Goal: Check status

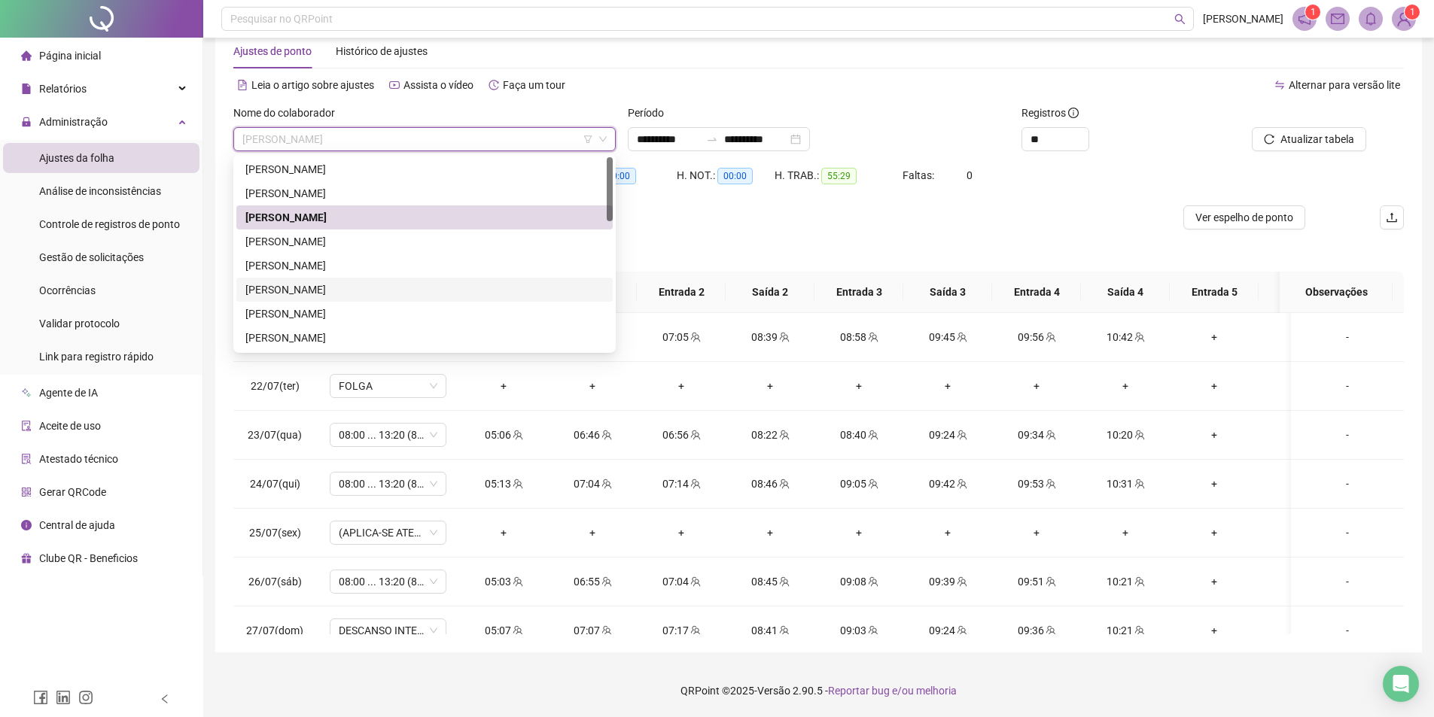
scroll to position [1158, 0]
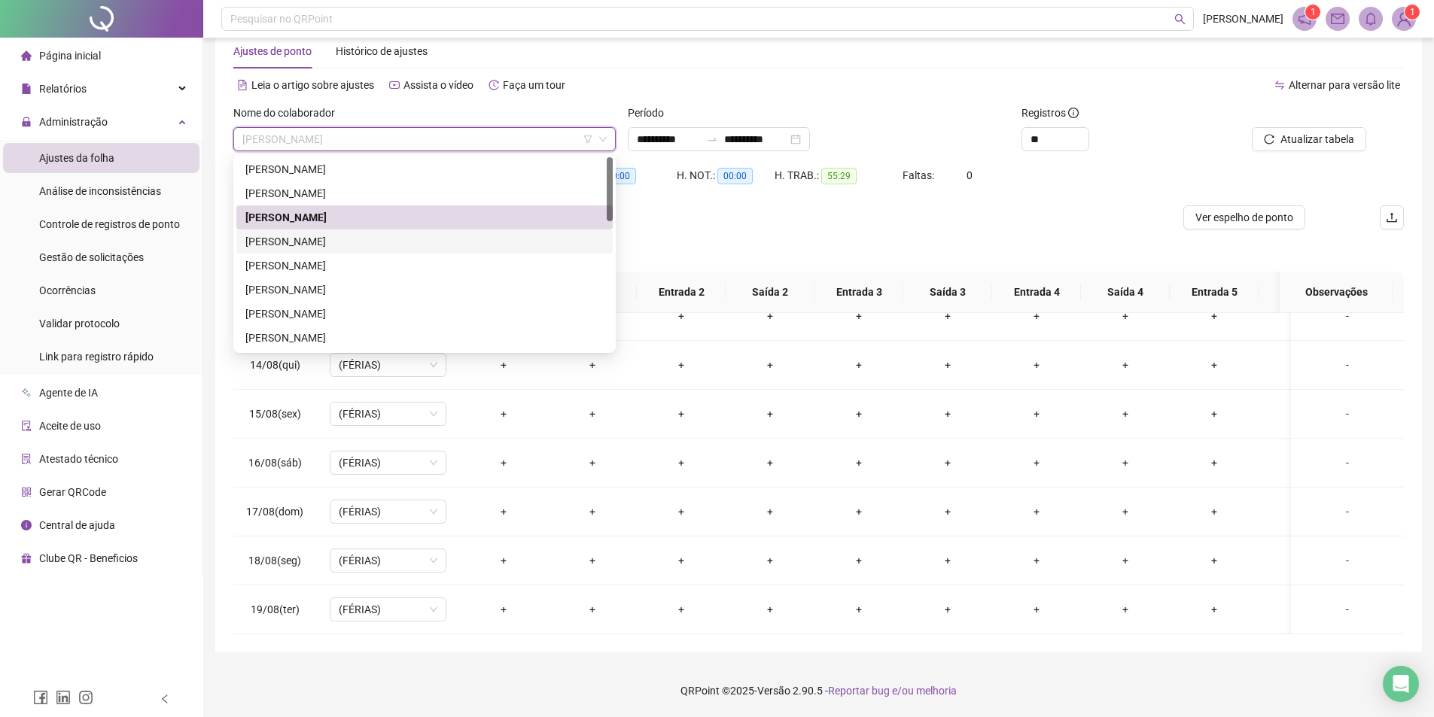
click at [359, 245] on div "[PERSON_NAME]" at bounding box center [424, 241] width 358 height 17
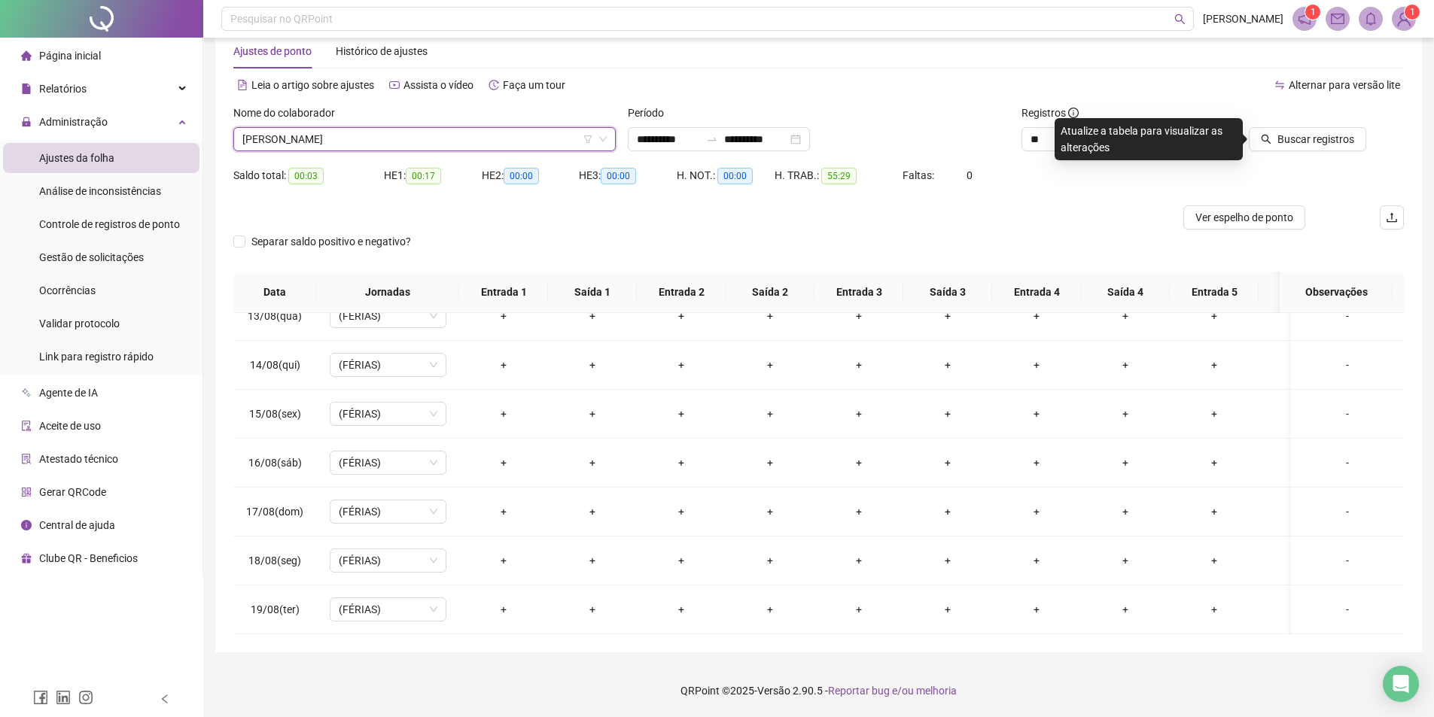
click at [1279, 154] on div "Buscar registros" at bounding box center [1310, 134] width 197 height 59
click at [1279, 140] on button "Buscar registros" at bounding box center [1307, 139] width 117 height 24
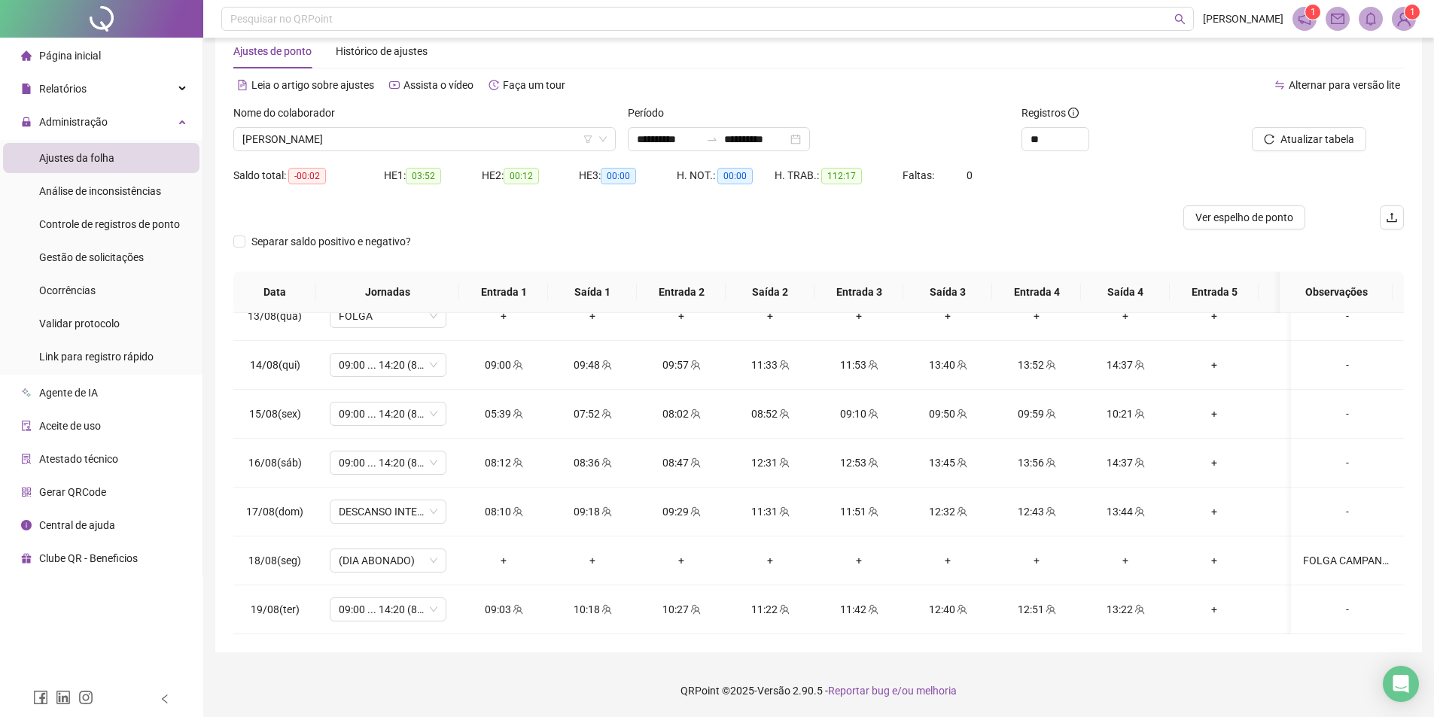
click at [603, 214] on div at bounding box center [672, 217] width 878 height 24
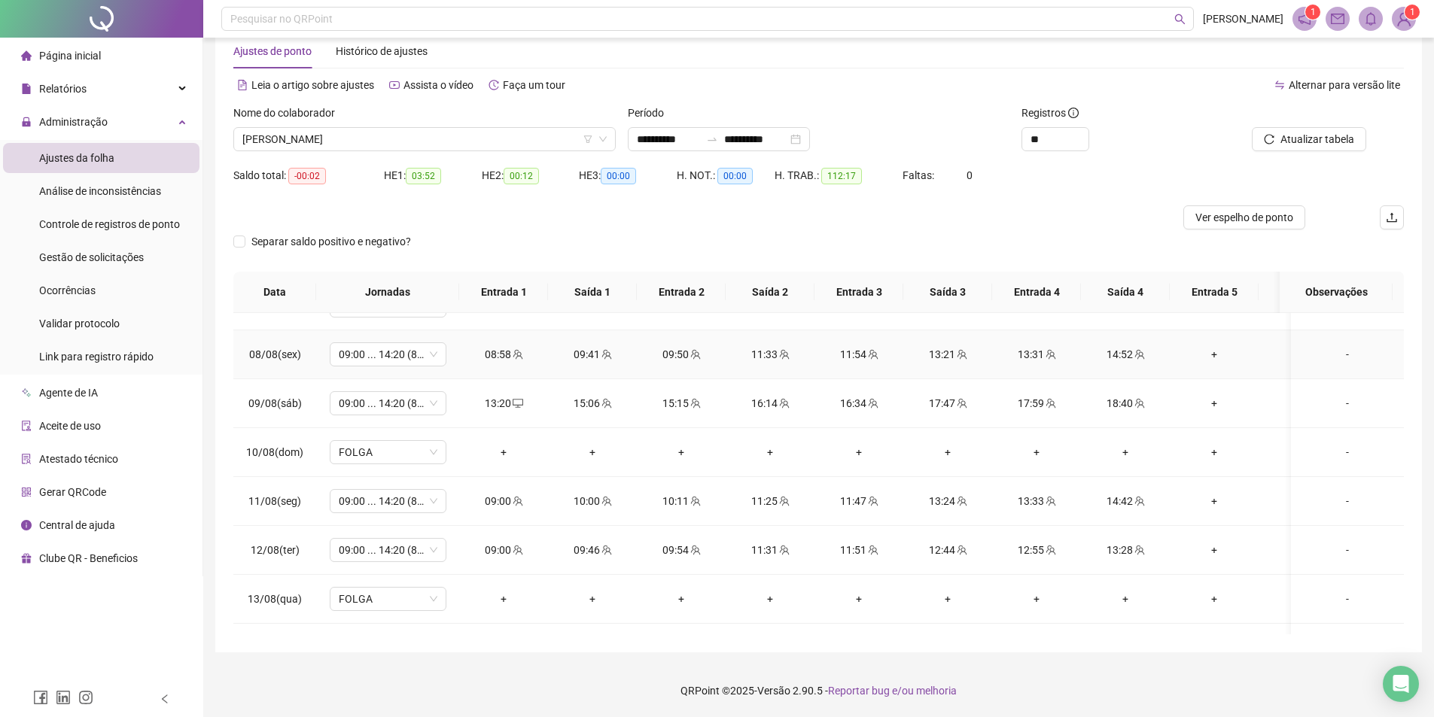
scroll to position [781, 0]
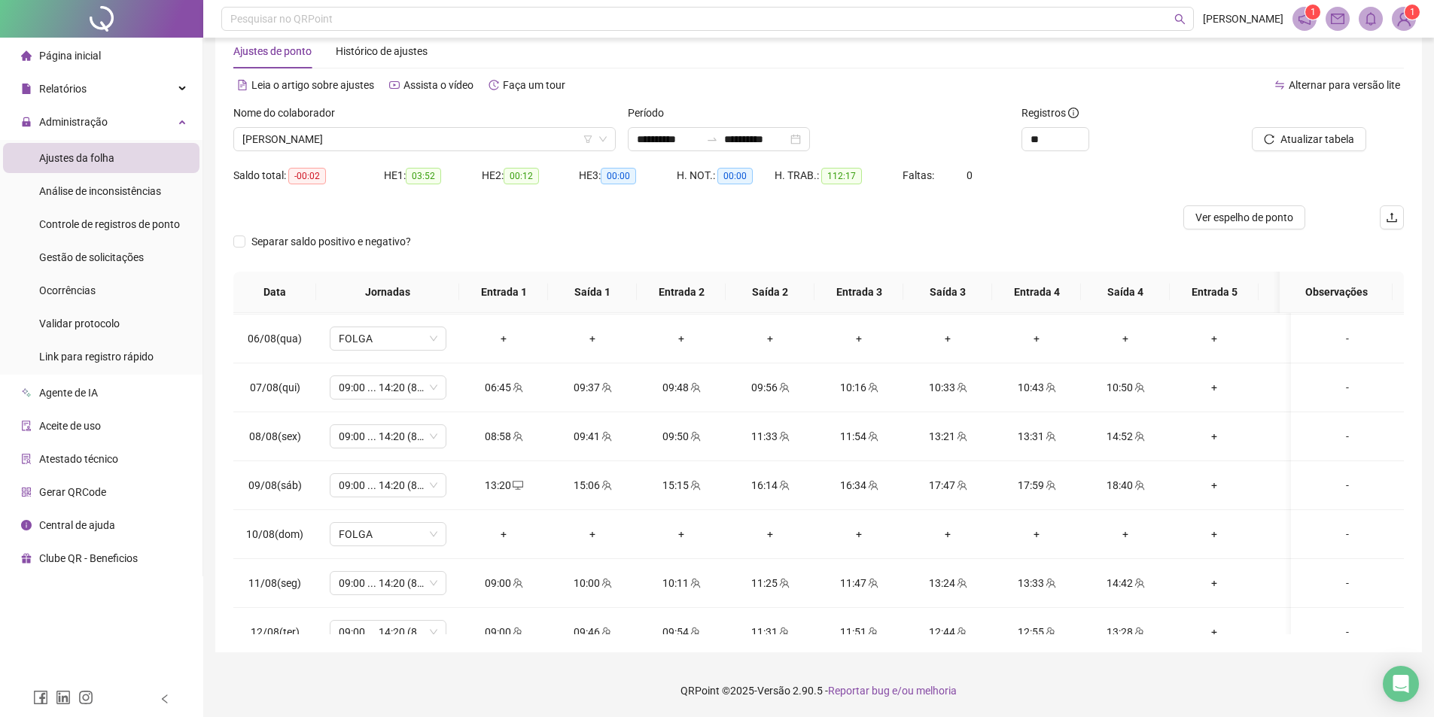
click at [607, 215] on div at bounding box center [672, 217] width 878 height 24
click at [333, 130] on span "[PERSON_NAME]" at bounding box center [424, 139] width 364 height 23
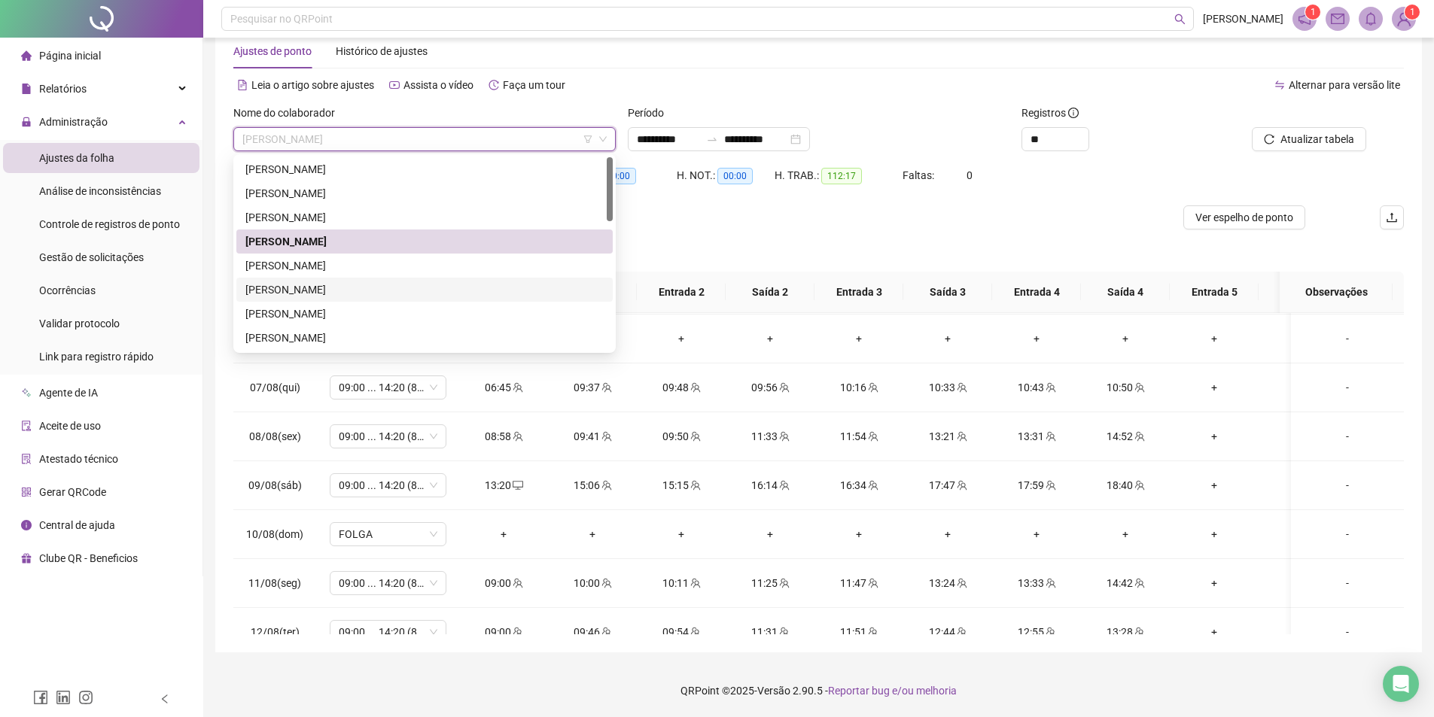
click at [305, 287] on div "[PERSON_NAME]" at bounding box center [424, 289] width 358 height 17
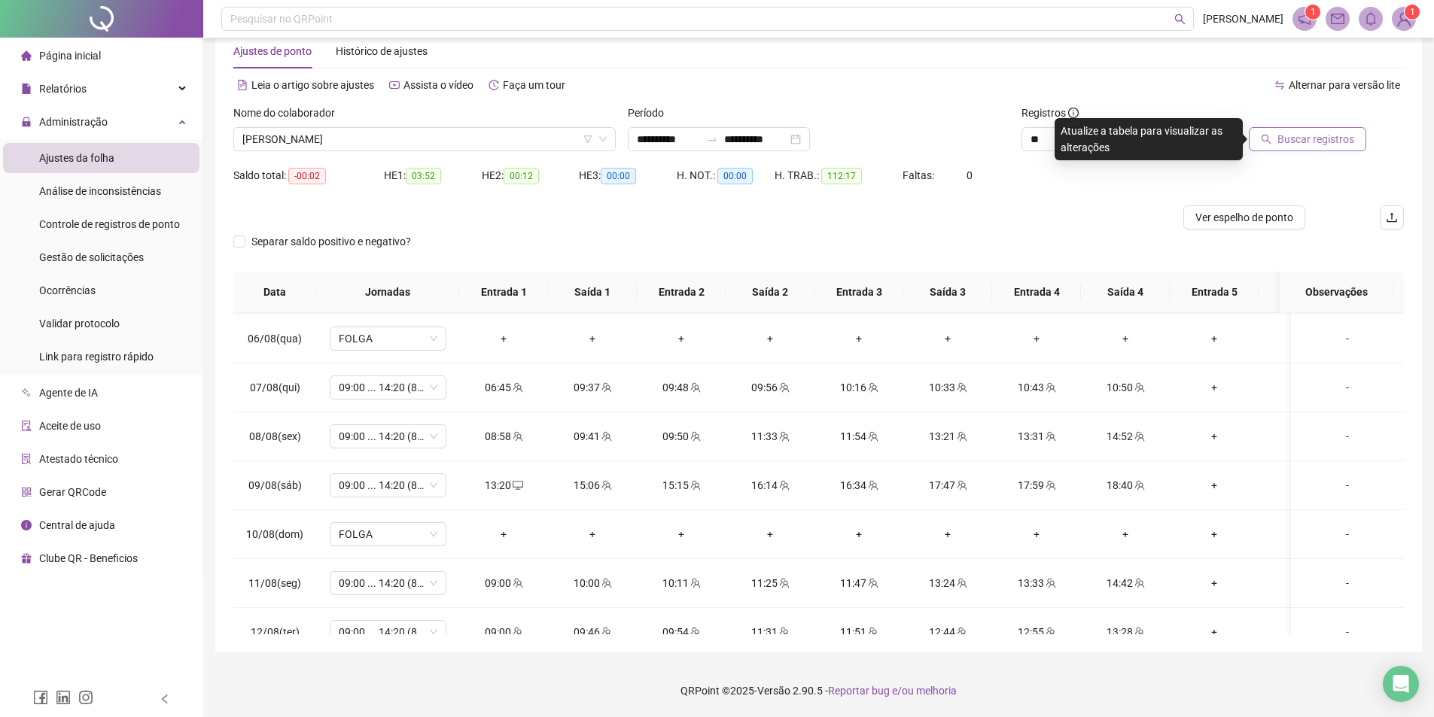
click at [1271, 141] on icon "search" at bounding box center [1266, 140] width 10 height 10
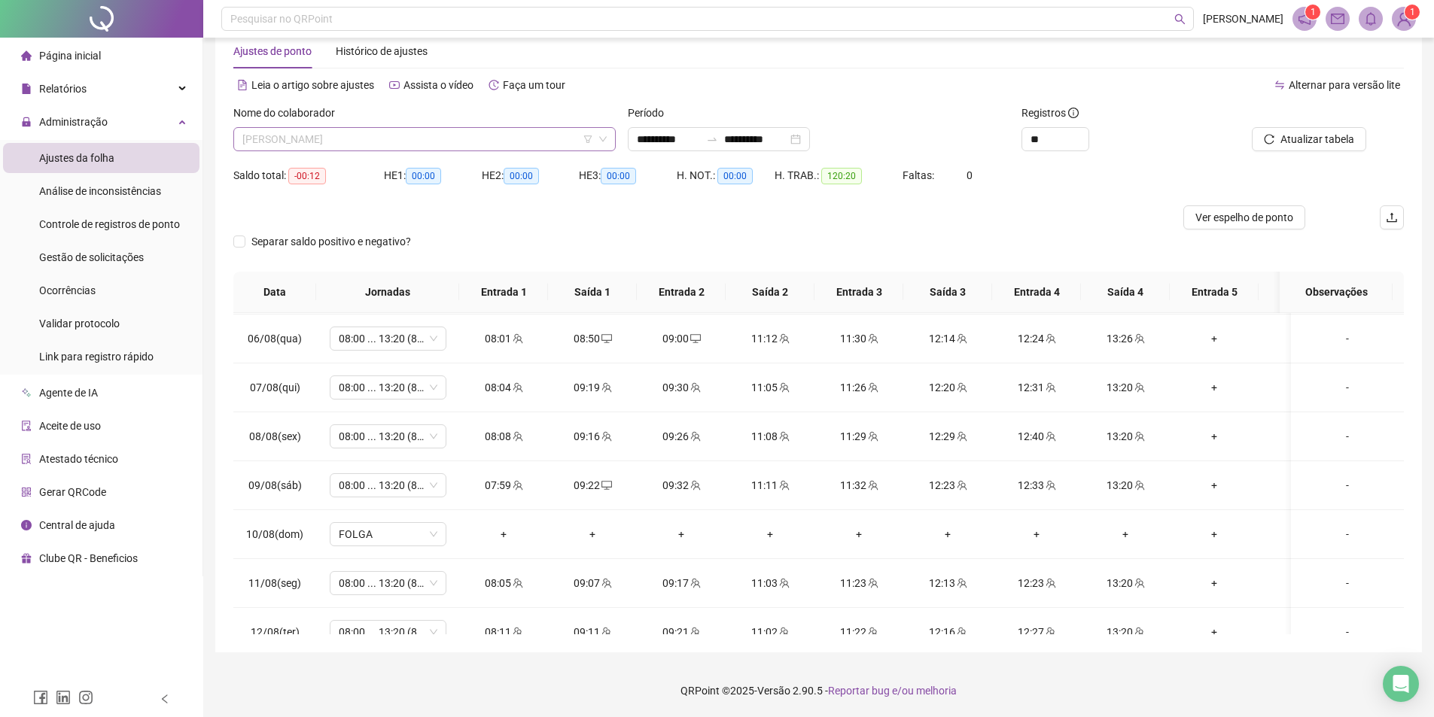
click at [417, 132] on span "[PERSON_NAME]" at bounding box center [424, 139] width 364 height 23
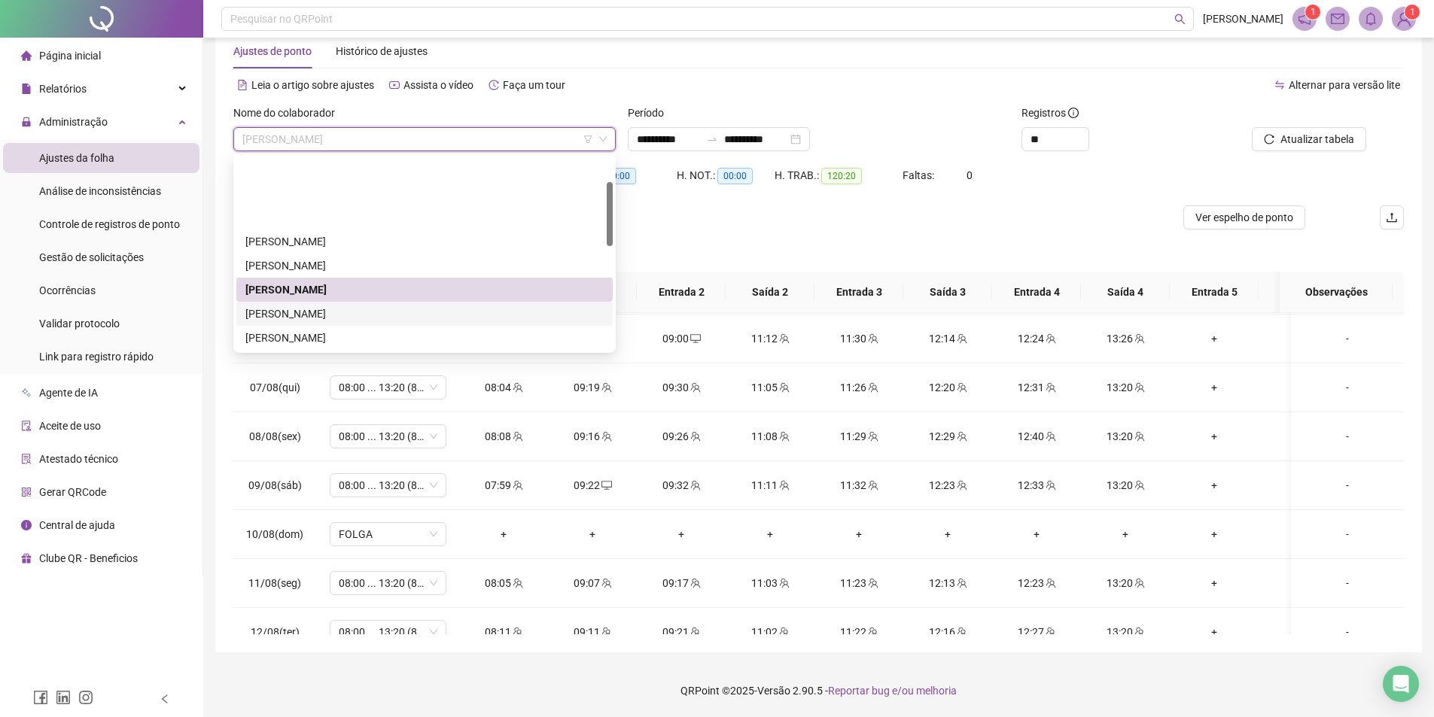
scroll to position [75, 0]
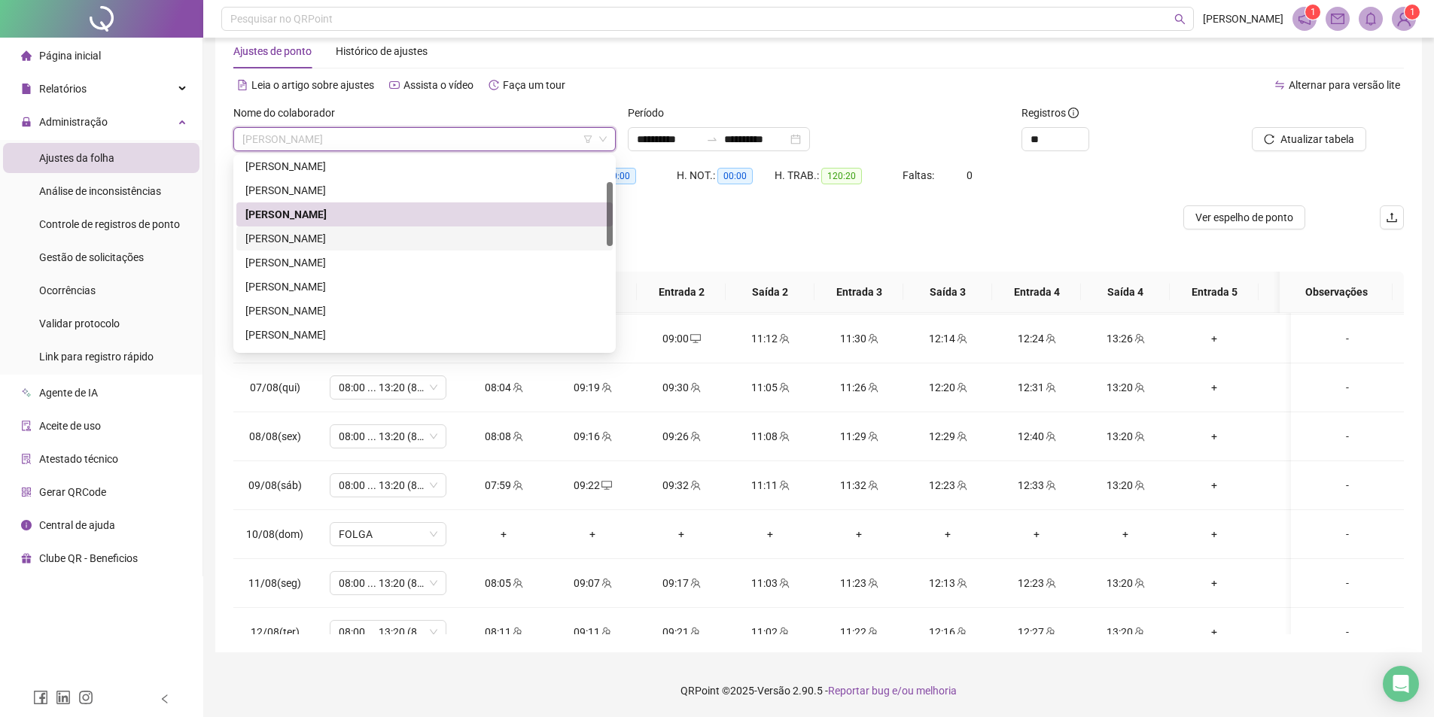
click at [356, 242] on div "[PERSON_NAME]" at bounding box center [424, 238] width 358 height 17
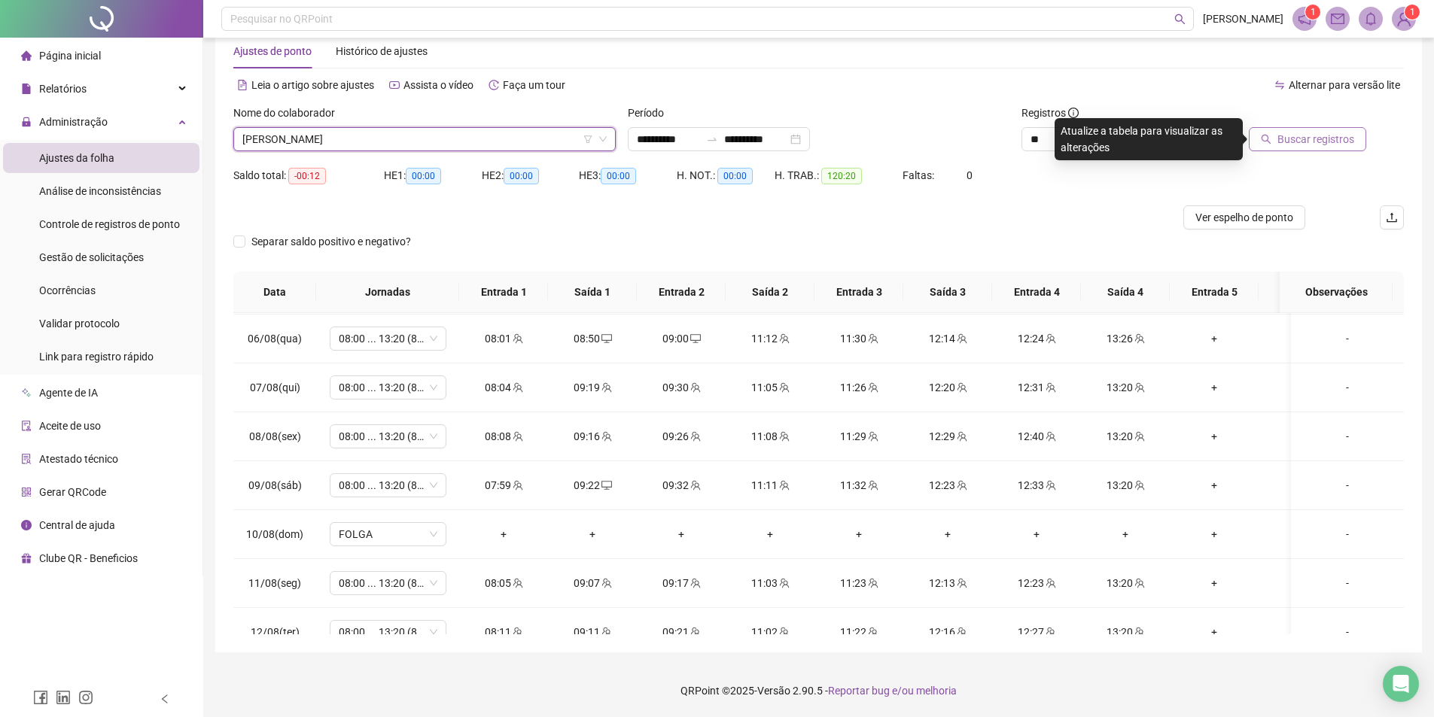
click at [1286, 138] on span "Buscar registros" at bounding box center [1315, 139] width 77 height 17
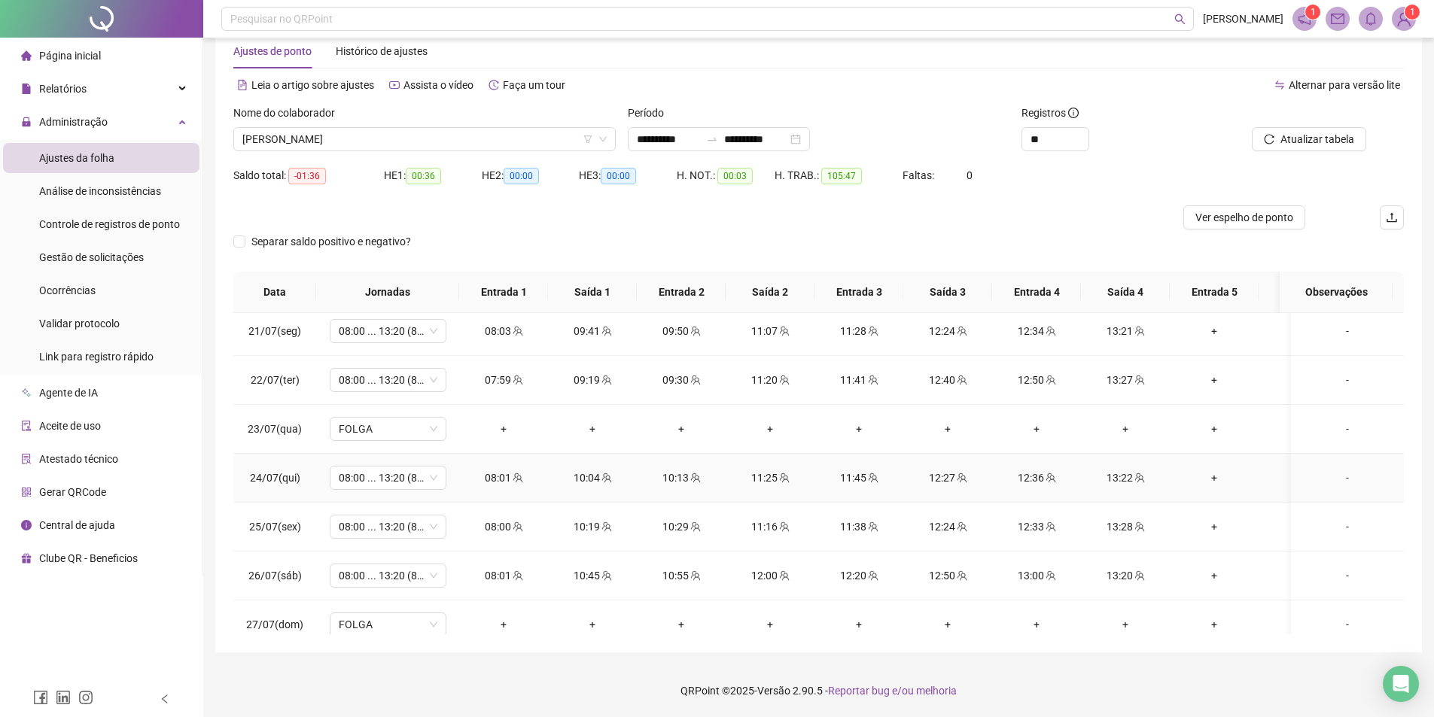
scroll to position [0, 0]
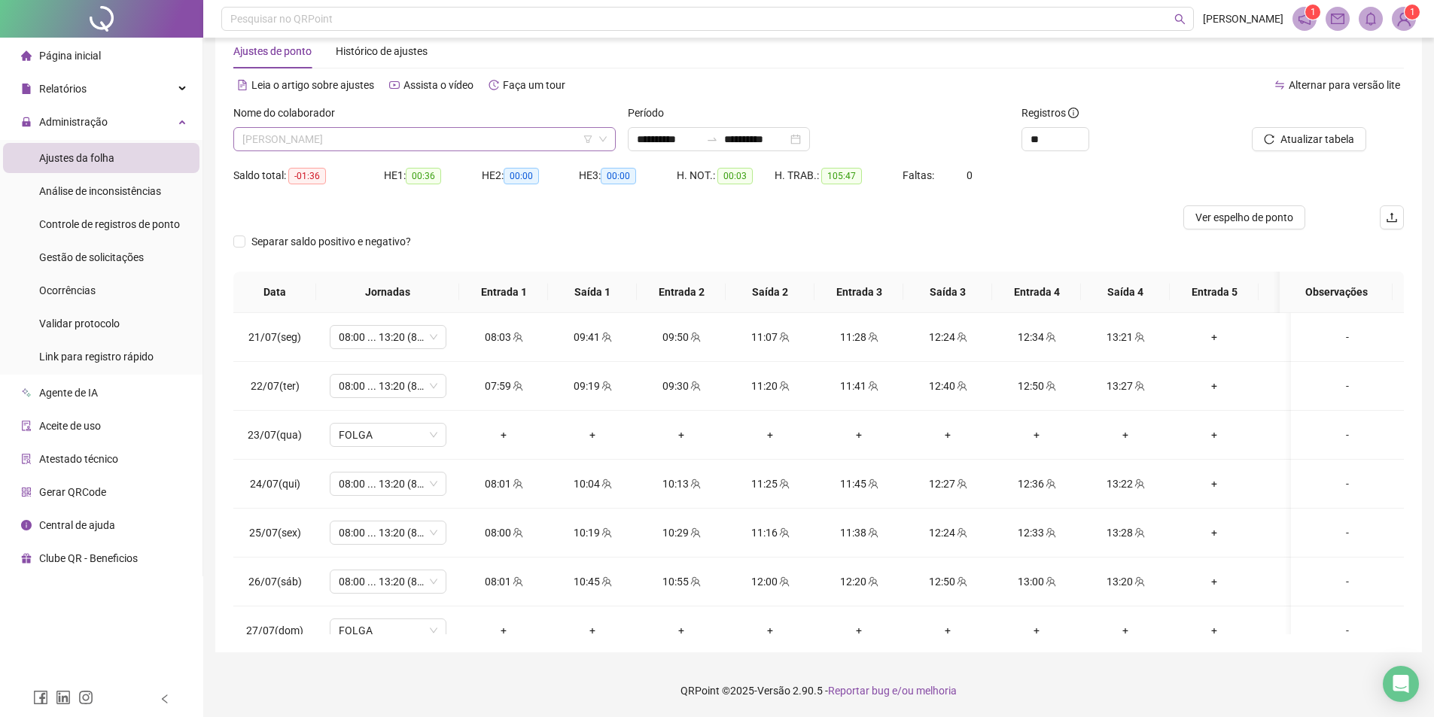
click at [367, 132] on span "[PERSON_NAME]" at bounding box center [424, 139] width 364 height 23
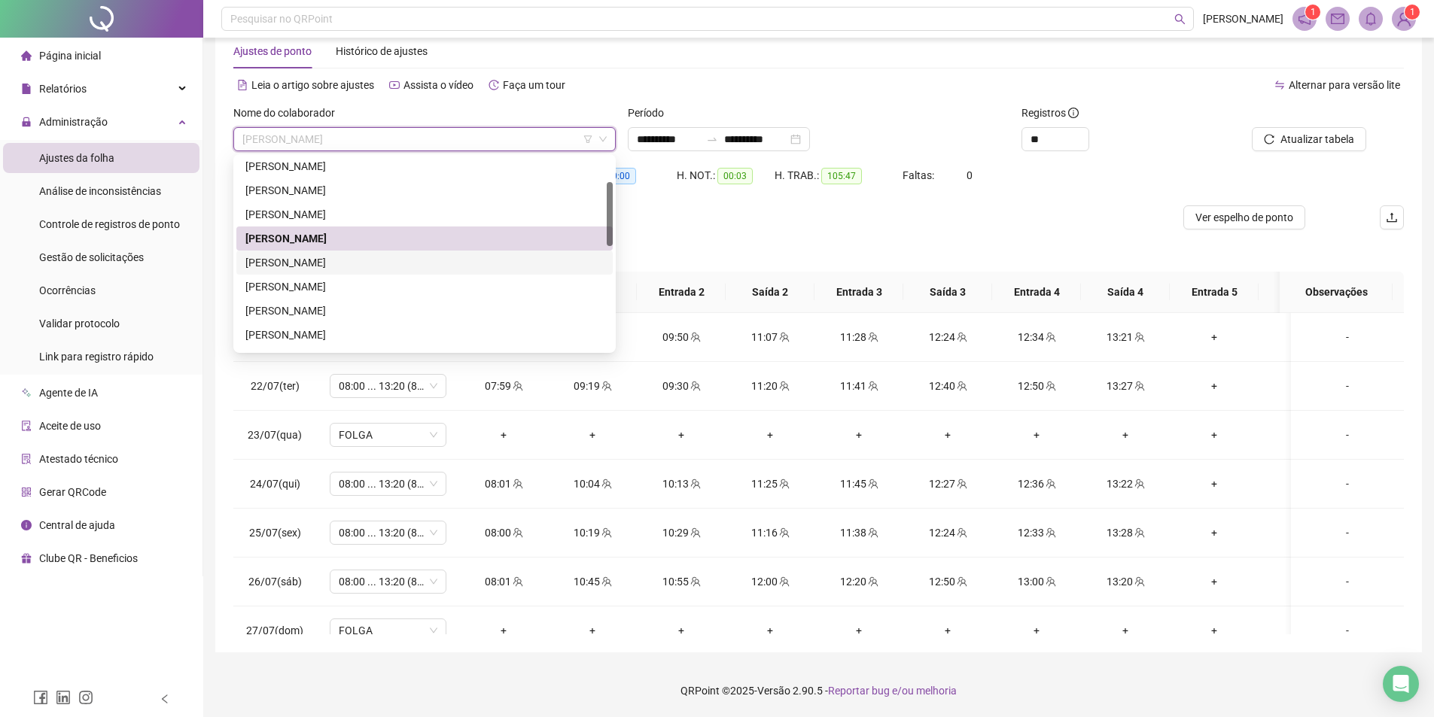
click at [357, 260] on div "[PERSON_NAME]" at bounding box center [424, 262] width 358 height 17
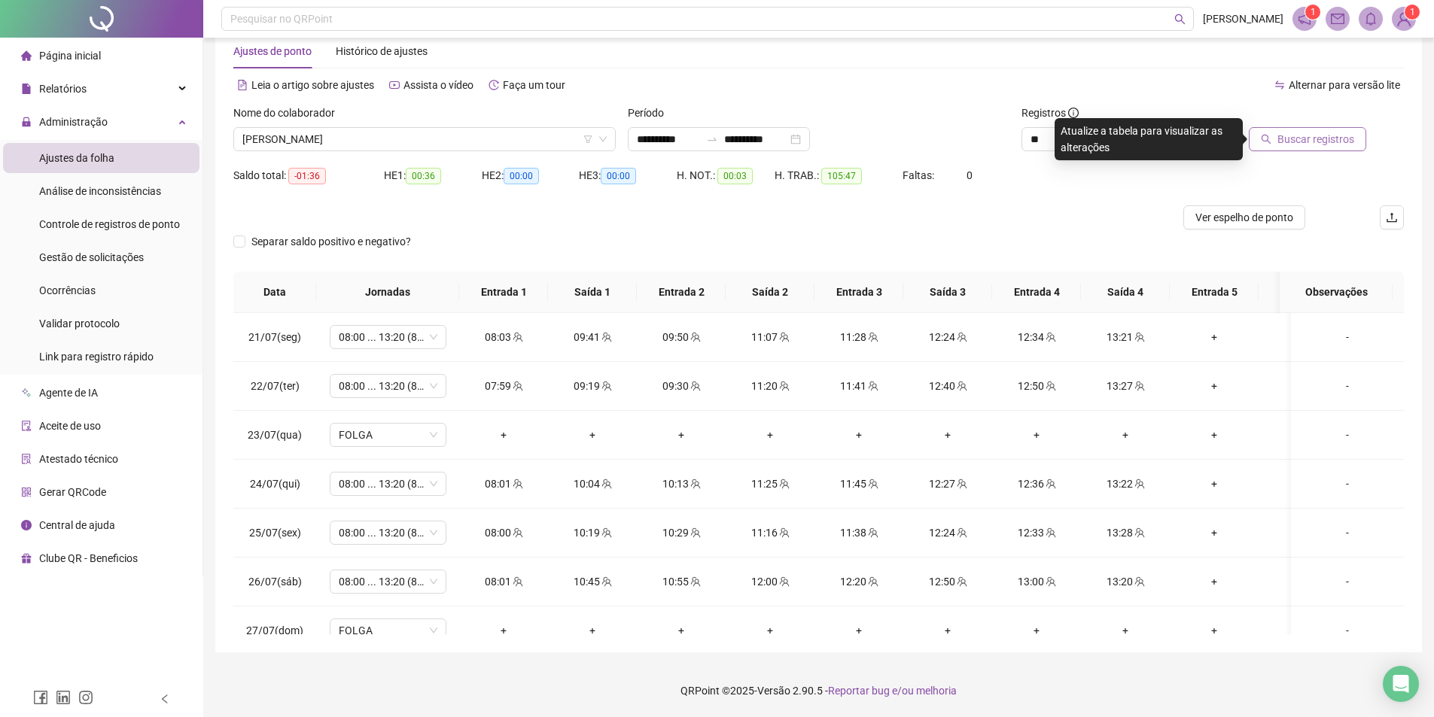
click at [1276, 131] on button "Buscar registros" at bounding box center [1307, 139] width 117 height 24
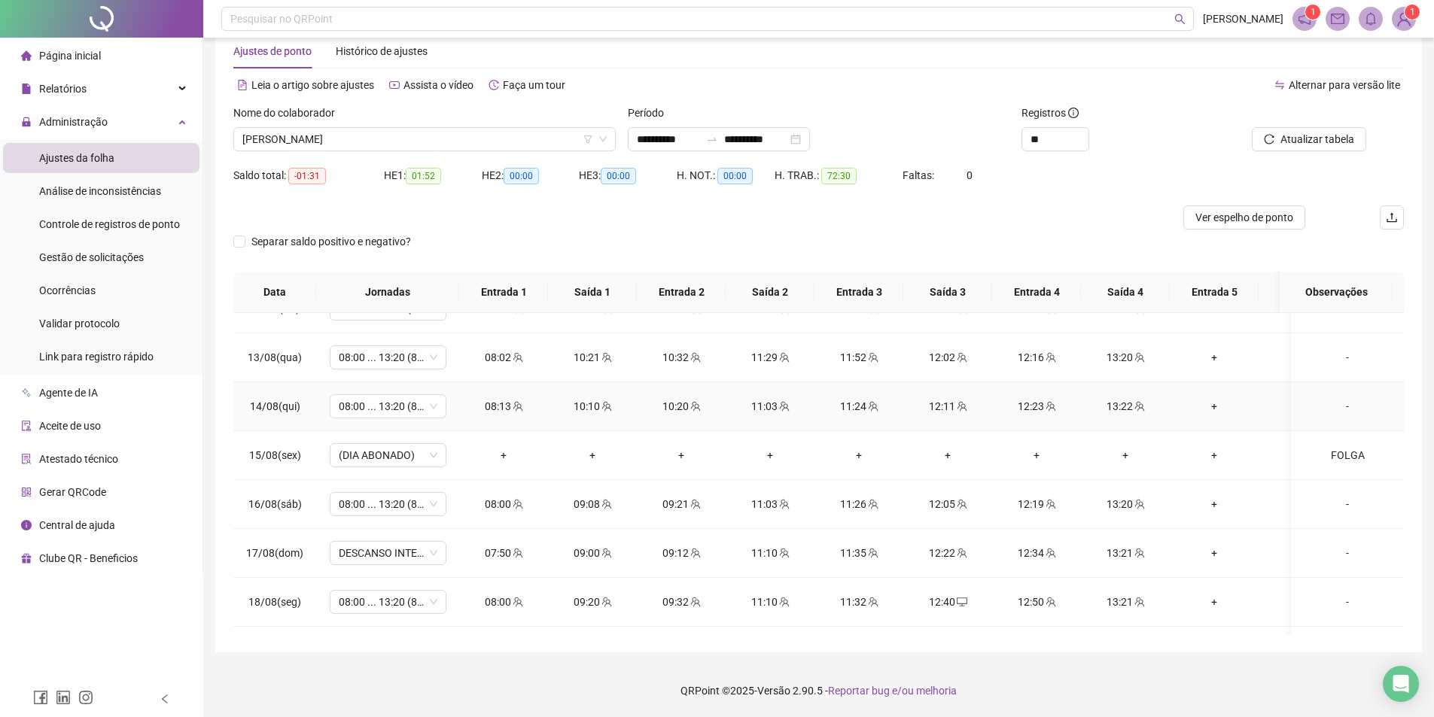
scroll to position [1158, 0]
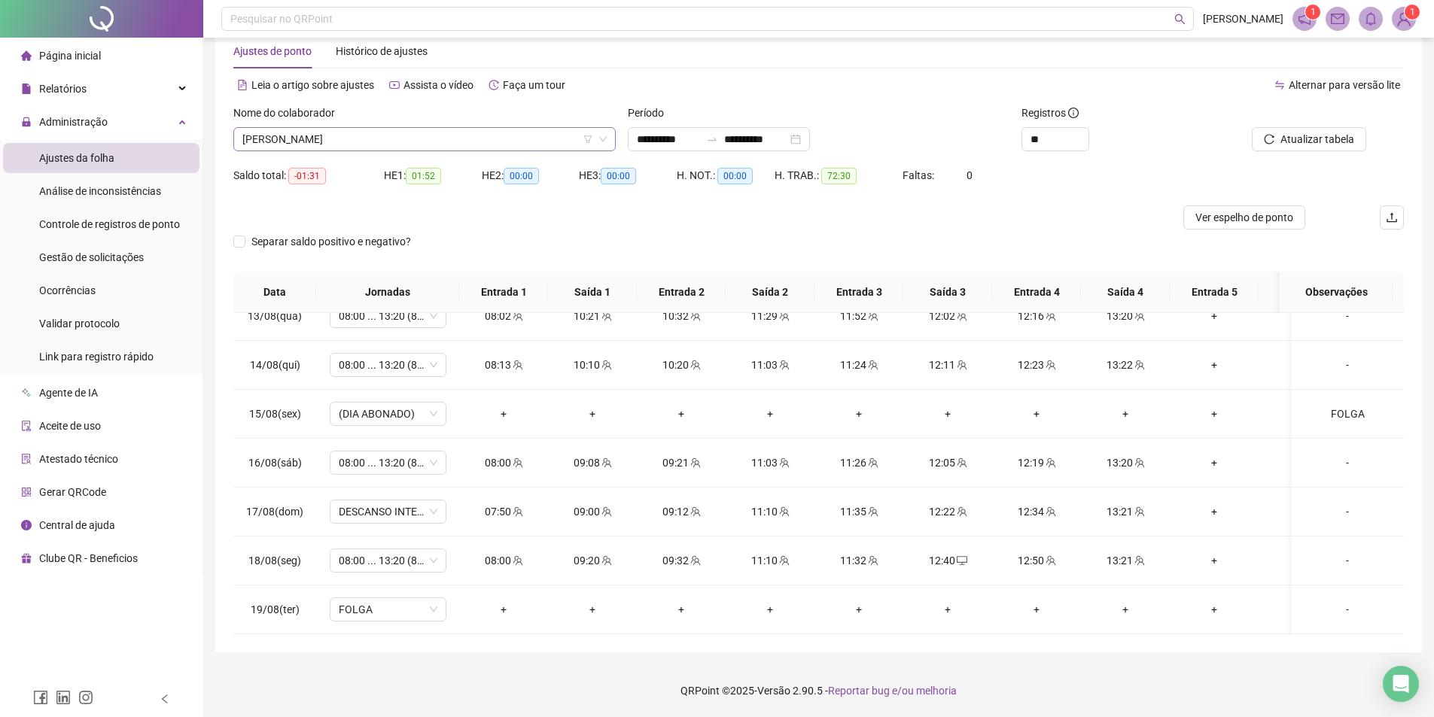
click at [393, 139] on span "[PERSON_NAME]" at bounding box center [424, 139] width 364 height 23
click at [919, 231] on div "Separar saldo positivo e negativo?" at bounding box center [818, 251] width 1170 height 42
